Goal: Navigation & Orientation: Find specific page/section

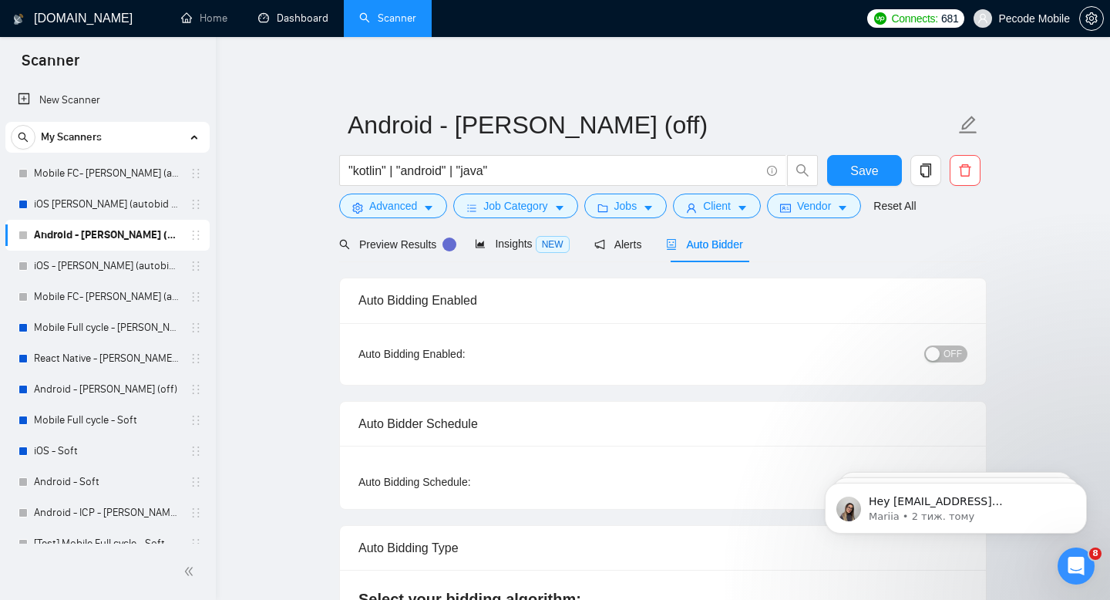
drag, startPoint x: 291, startPoint y: 31, endPoint x: 865, endPoint y: 44, distance: 574.7
click at [291, 25] on link "Dashboard" at bounding box center [293, 18] width 70 height 13
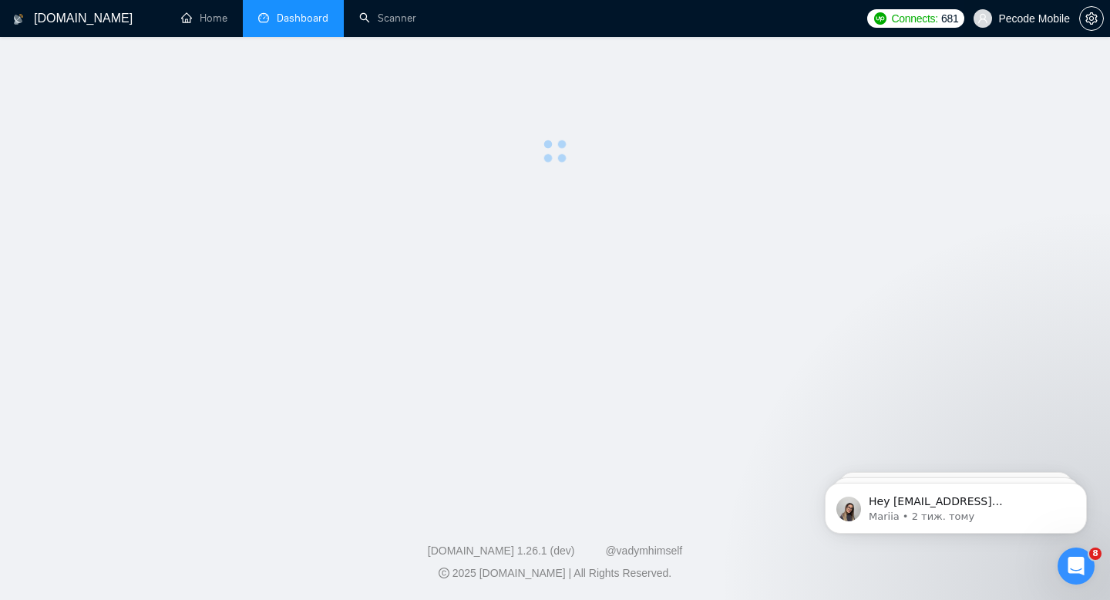
click at [999, 25] on span "Pecode Mobile" at bounding box center [1022, 18] width 115 height 49
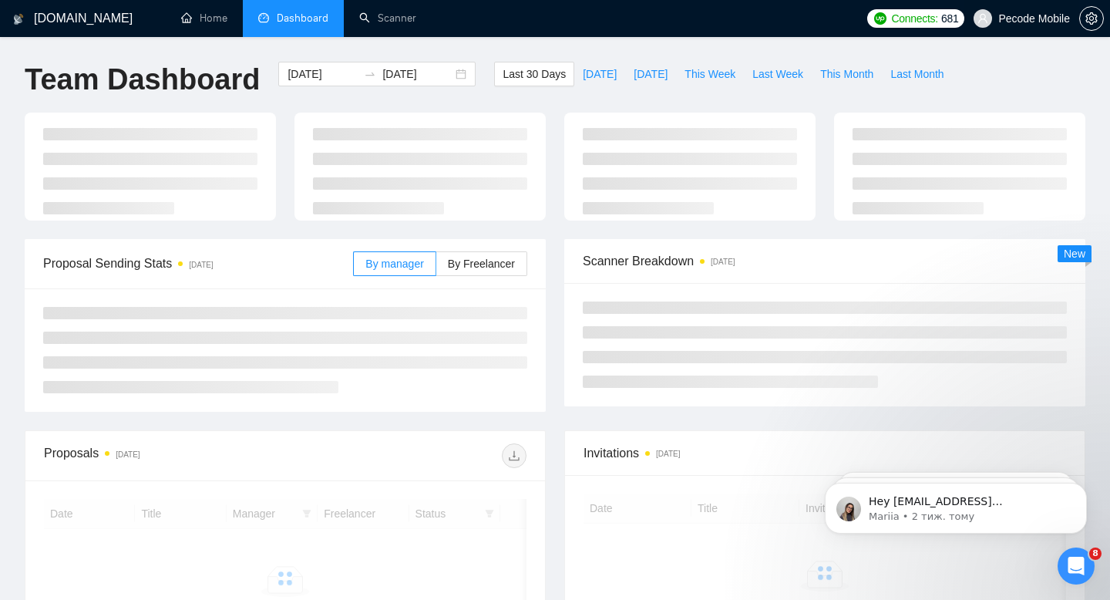
click at [997, 34] on span "Pecode Mobile" at bounding box center [1022, 18] width 115 height 49
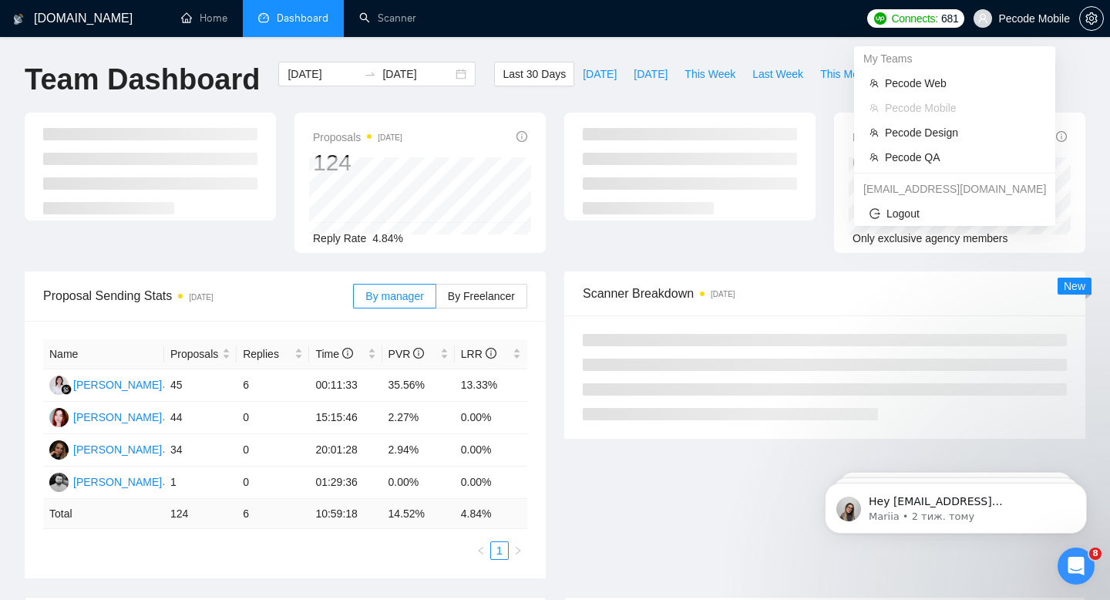
click at [1013, 27] on span "Pecode Mobile" at bounding box center [1022, 18] width 115 height 49
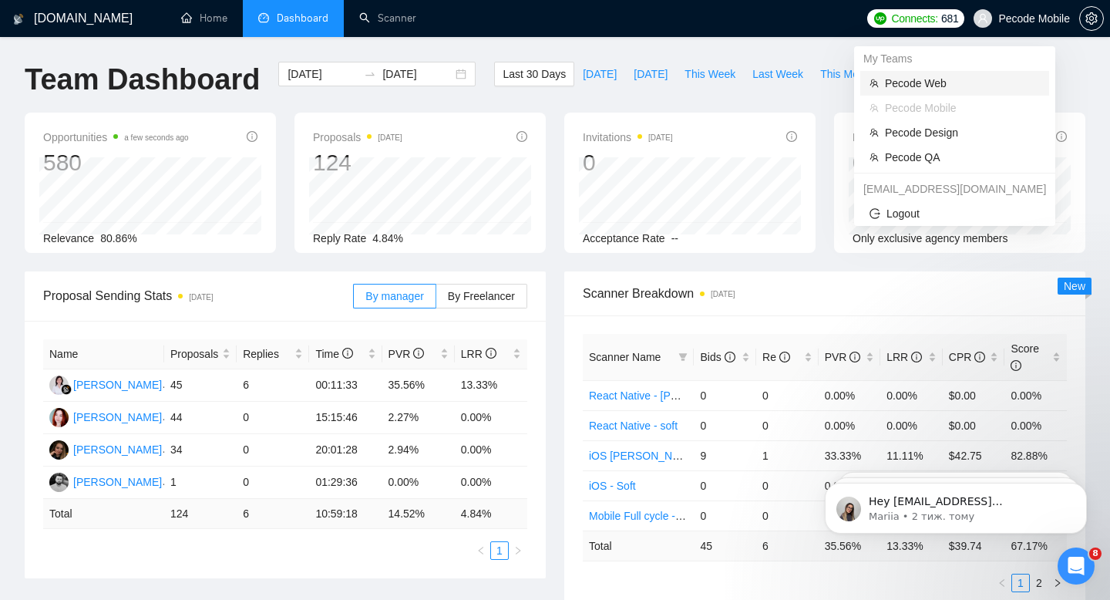
click at [931, 89] on span "Pecode Web" at bounding box center [962, 83] width 155 height 17
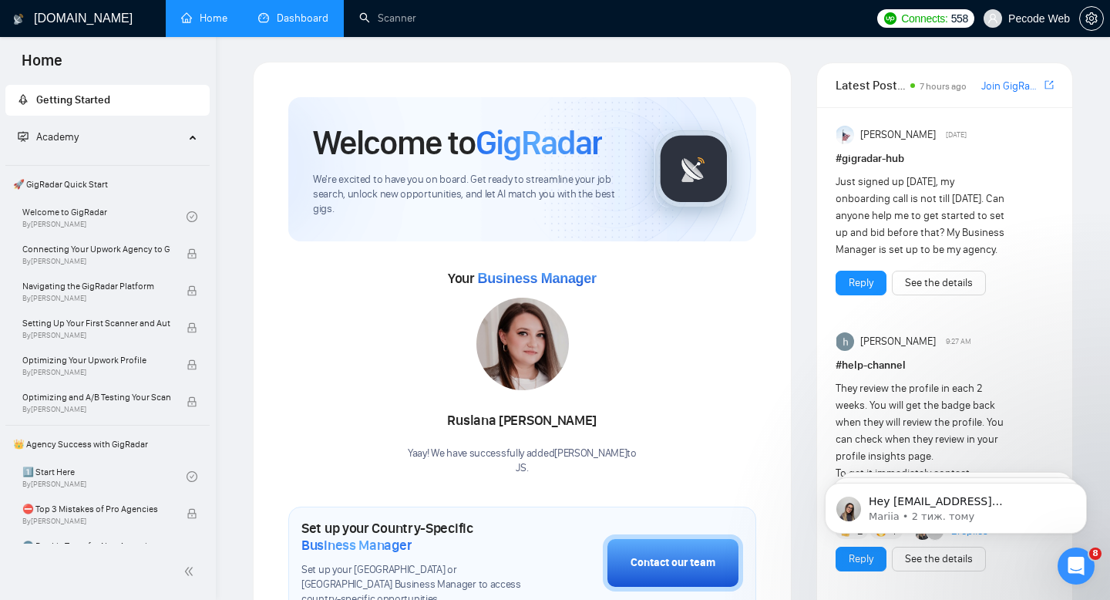
click at [269, 25] on link "Dashboard" at bounding box center [293, 18] width 70 height 13
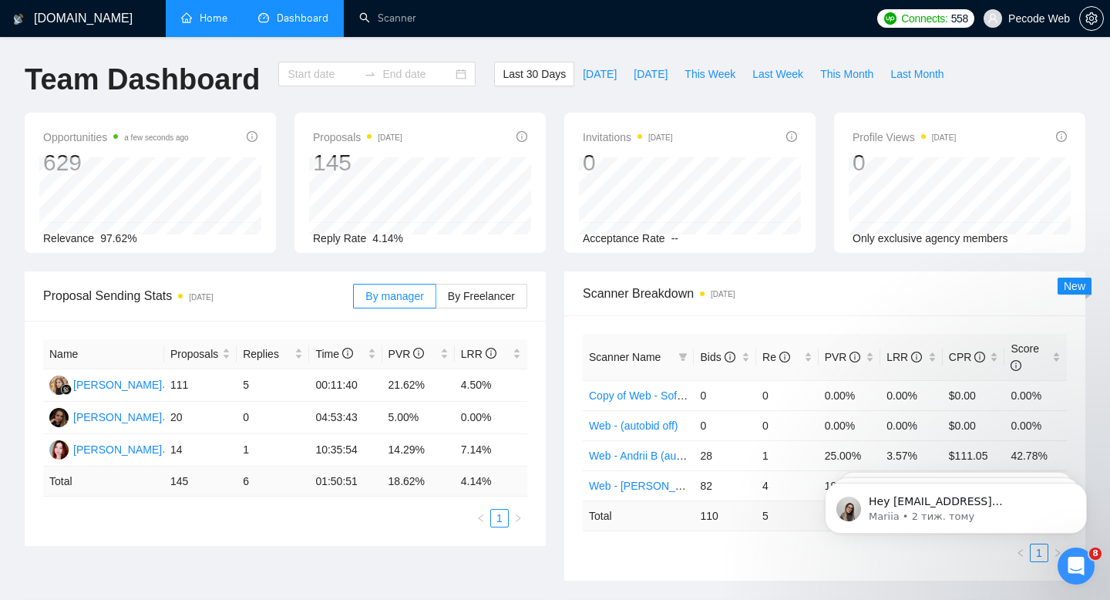
type input "[DATE]"
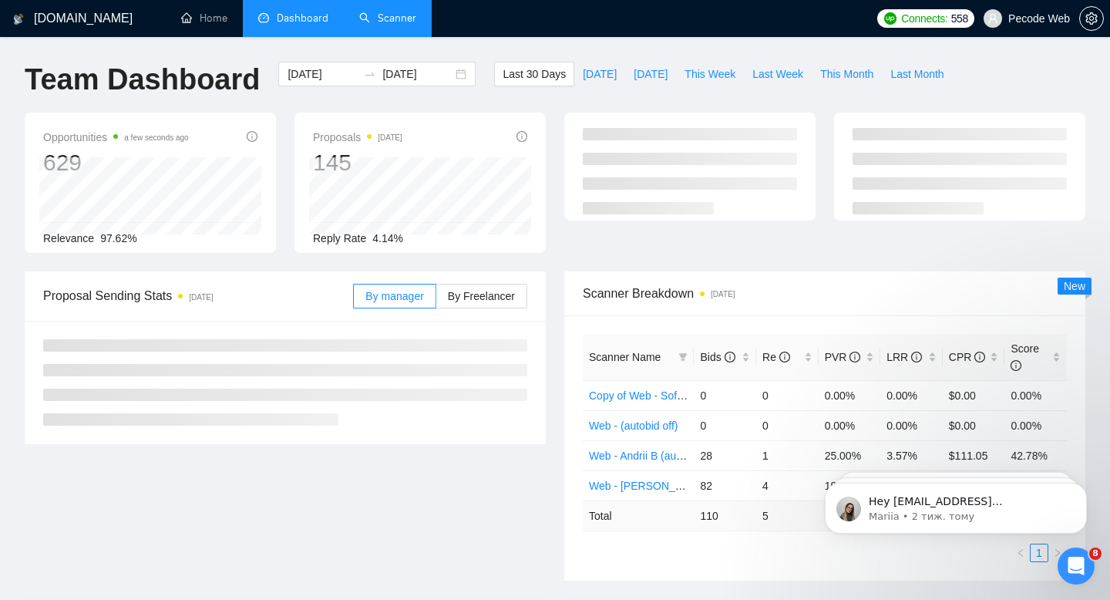
click at [389, 19] on link "Scanner" at bounding box center [387, 18] width 57 height 13
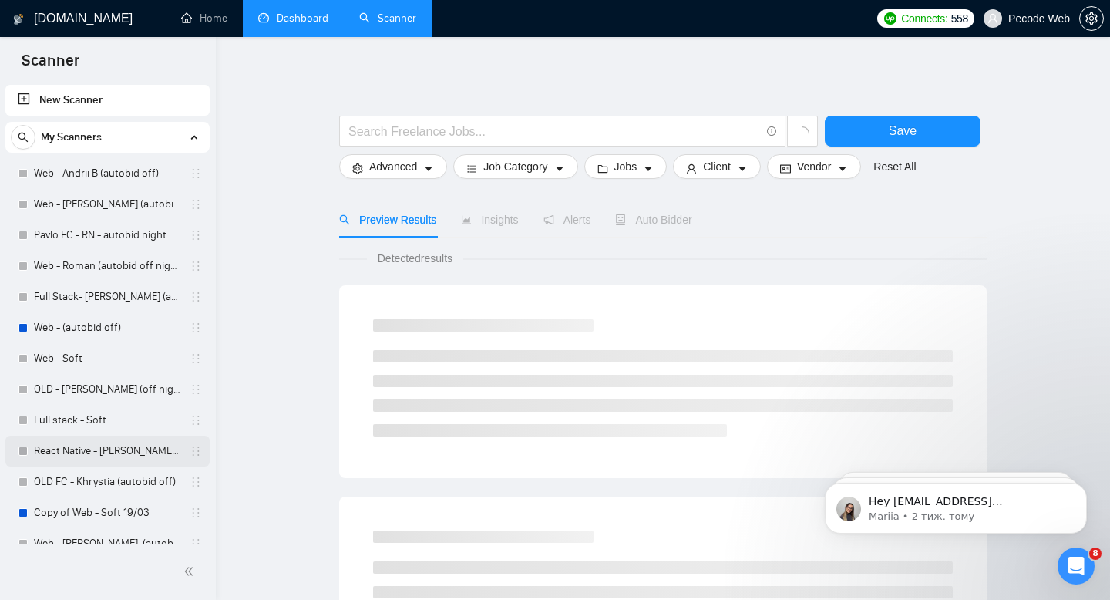
scroll to position [201, 0]
